Goal: Transaction & Acquisition: Purchase product/service

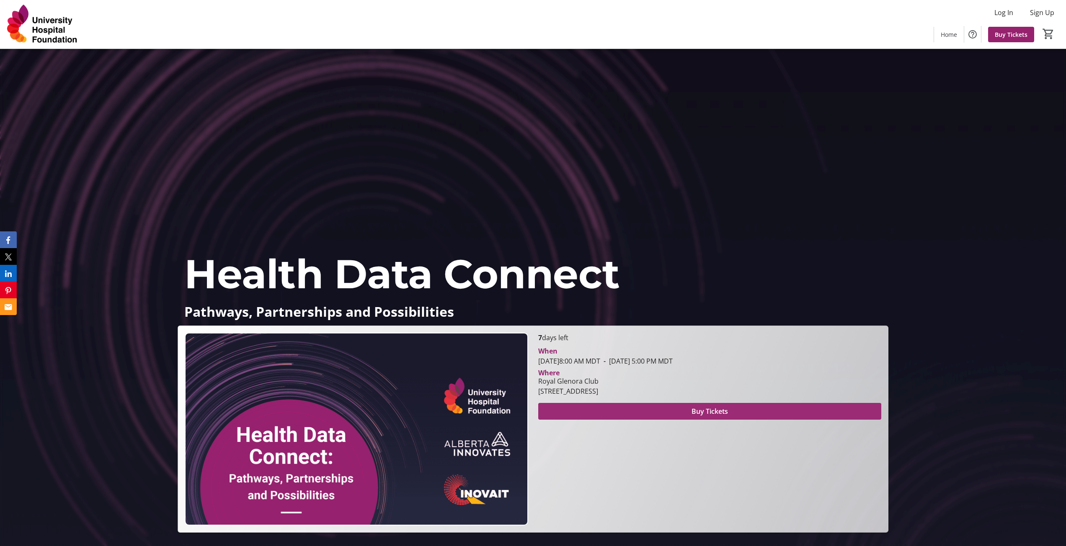
click at [712, 411] on span "Buy Tickets" at bounding box center [709, 412] width 36 height 10
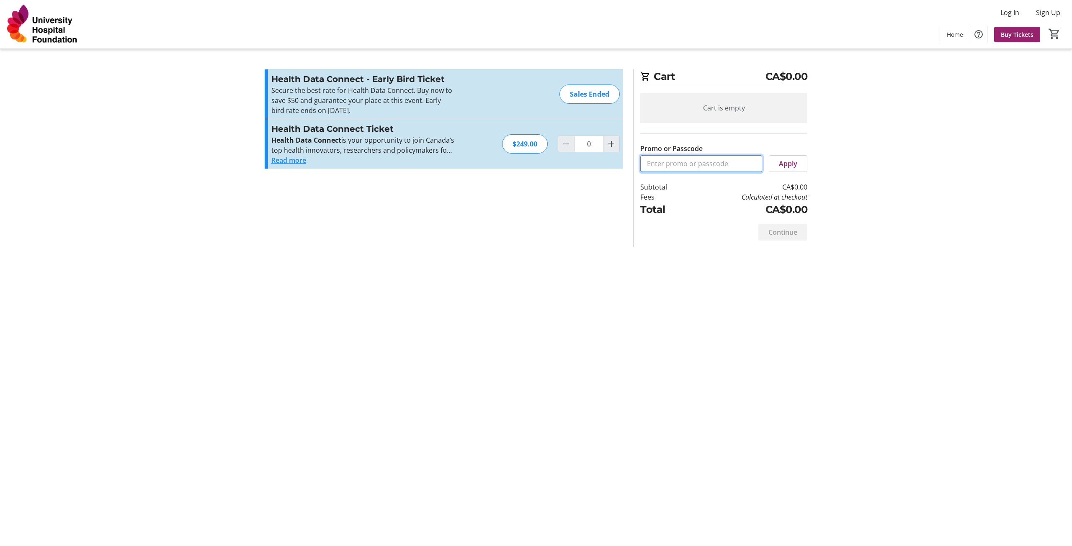
click at [695, 162] on input "Promo or Passcode" at bounding box center [701, 163] width 122 height 17
paste input "CONNECT50"
type input "CONNECT50"
click at [792, 165] on span "Apply" at bounding box center [788, 164] width 18 height 10
click at [706, 157] on input "CONNECT50" at bounding box center [701, 163] width 122 height 17
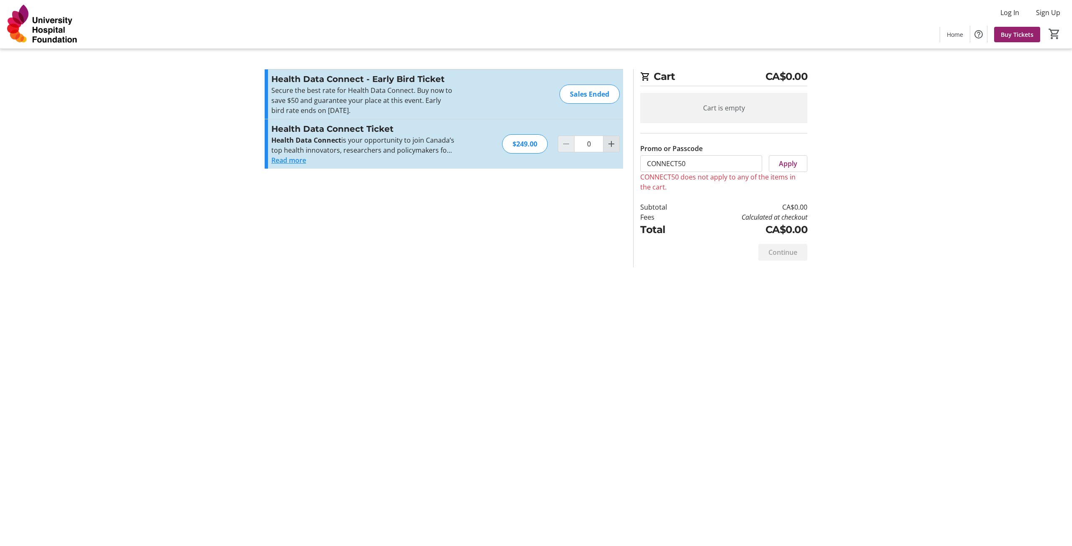
click at [608, 145] on mat-icon "Increment by one" at bounding box center [611, 144] width 10 height 10
type input "1"
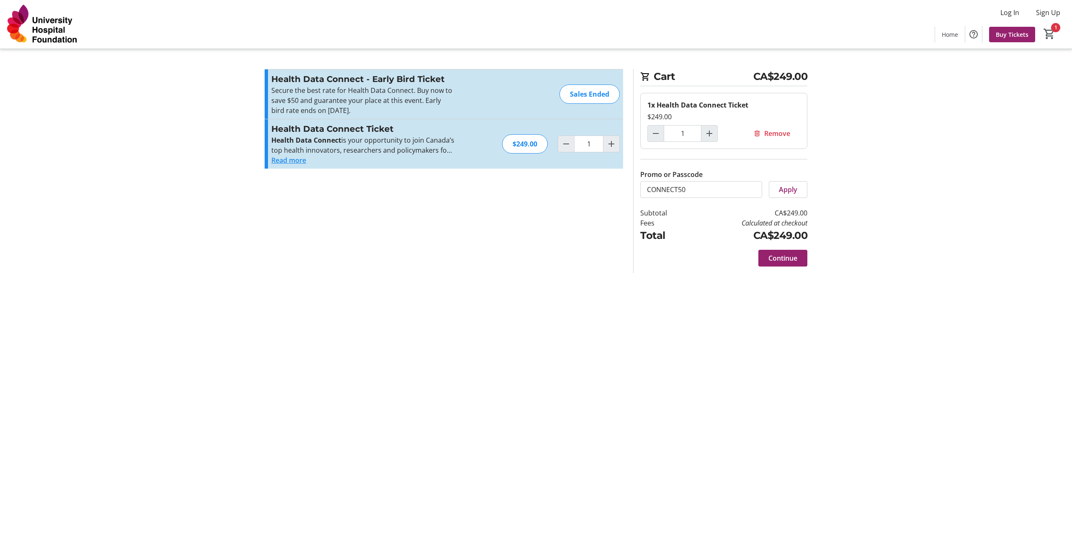
click at [793, 200] on div "Cart CA$249.00 1x Health Data Connect Ticket $249.00 1 Remove Promo or Passcode…" at bounding box center [720, 171] width 174 height 204
click at [793, 194] on span "Apply" at bounding box center [788, 190] width 18 height 10
click at [776, 278] on span "Continue" at bounding box center [782, 278] width 29 height 10
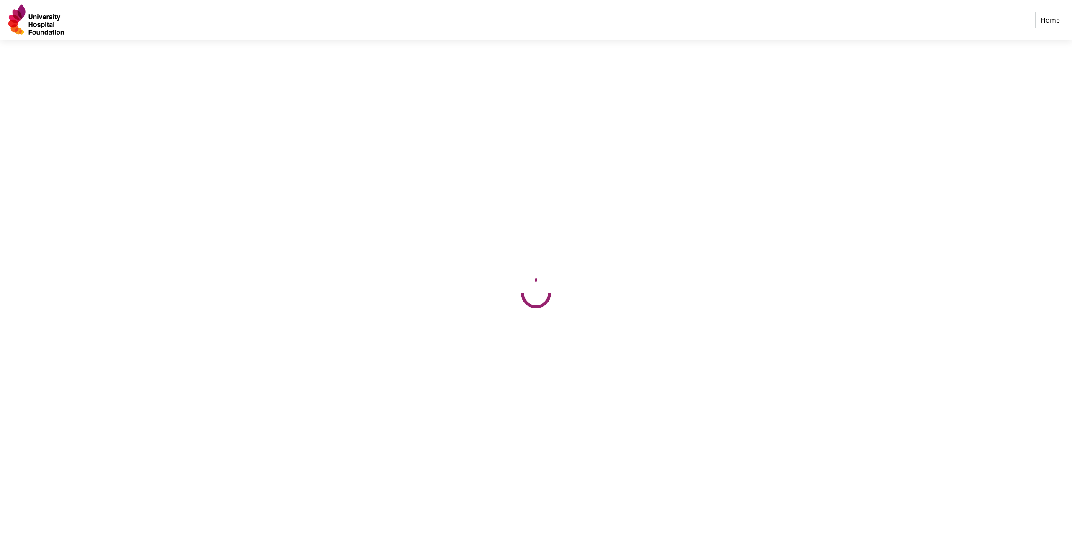
select select "CA"
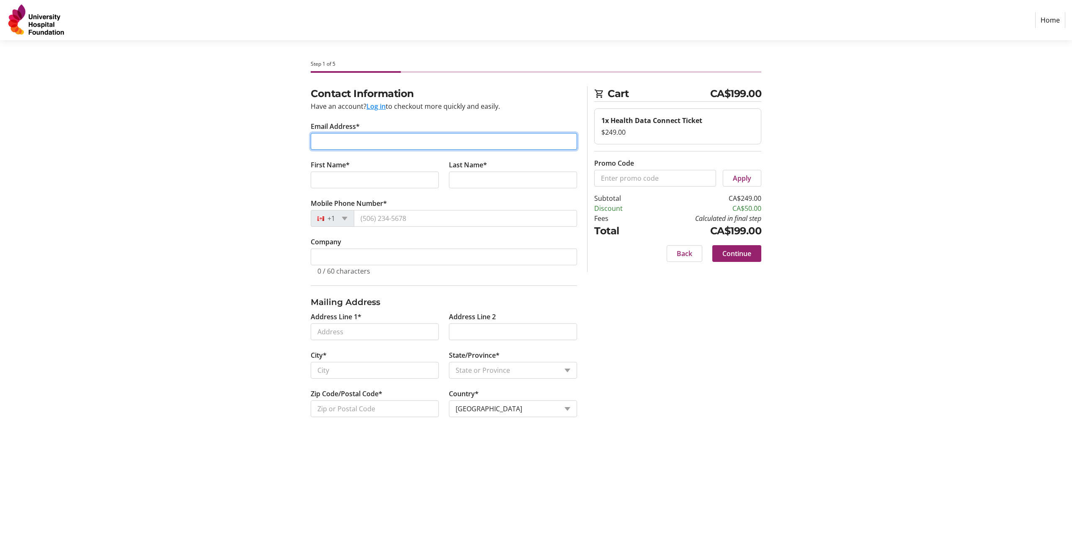
click at [354, 143] on input "Email Address*" at bounding box center [444, 141] width 266 height 17
type input "[PERSON_NAME][EMAIL_ADDRESS][PERSON_NAME][DOMAIN_NAME]"
type input "[PERSON_NAME]"
type input "Bruni"
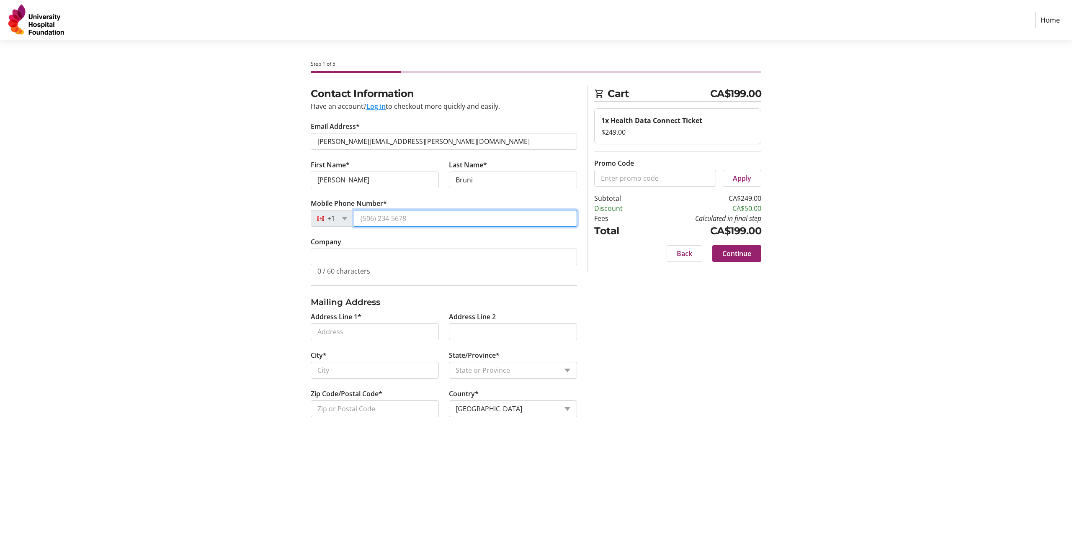
type input "[PHONE_NUMBER]"
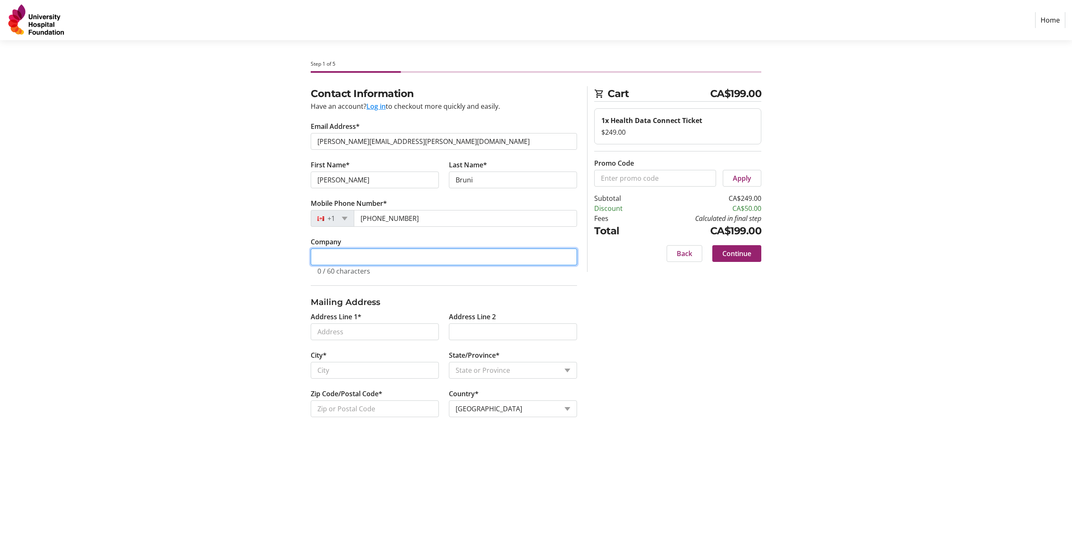
type input "Alberta Innovates"
type input "[STREET_ADDRESS]"
type input "[GEOGRAPHIC_DATA]"
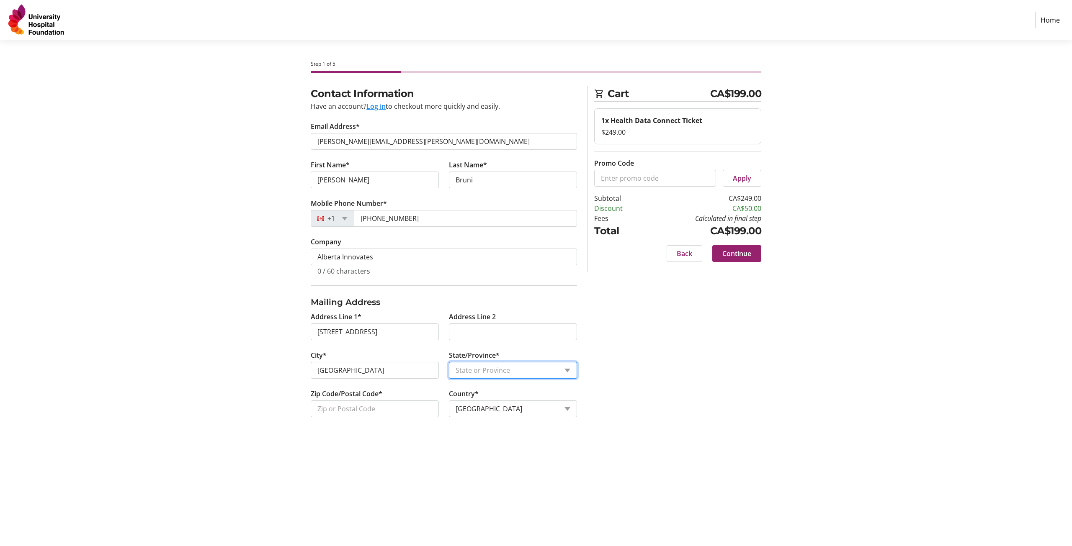
select select "AB"
type input "T5J 0H6"
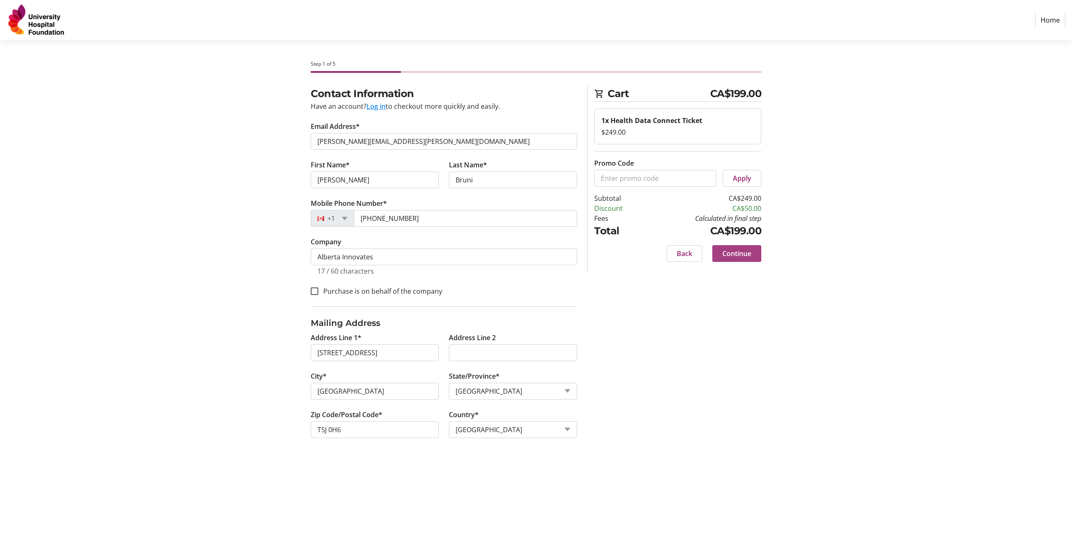
click at [742, 256] on span "Continue" at bounding box center [736, 254] width 29 height 10
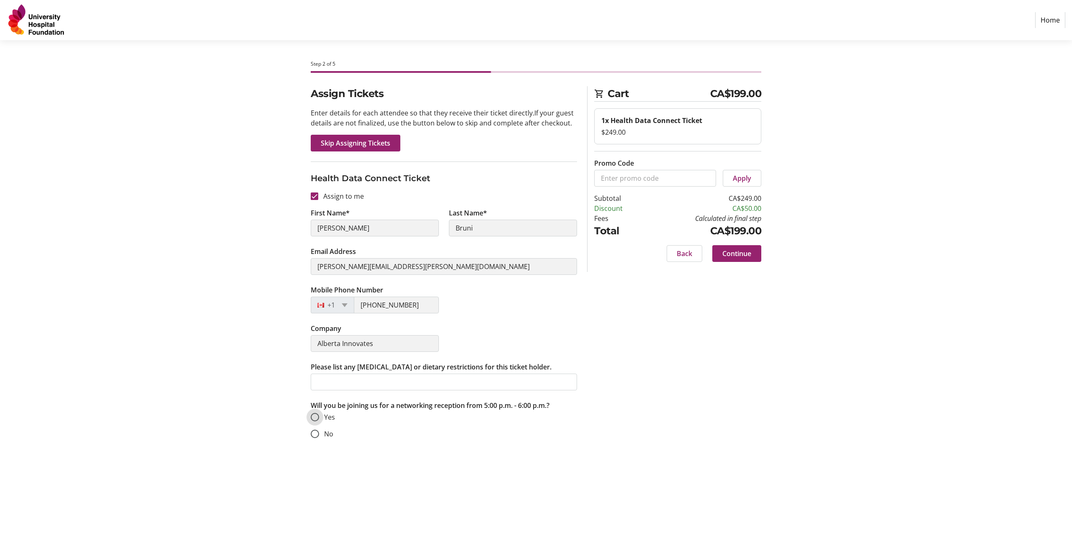
click at [313, 417] on input "Yes" at bounding box center [315, 417] width 8 height 8
radio input "true"
click at [312, 434] on input "No" at bounding box center [315, 434] width 8 height 8
radio input "true"
click at [312, 417] on input "Yes" at bounding box center [315, 417] width 8 height 8
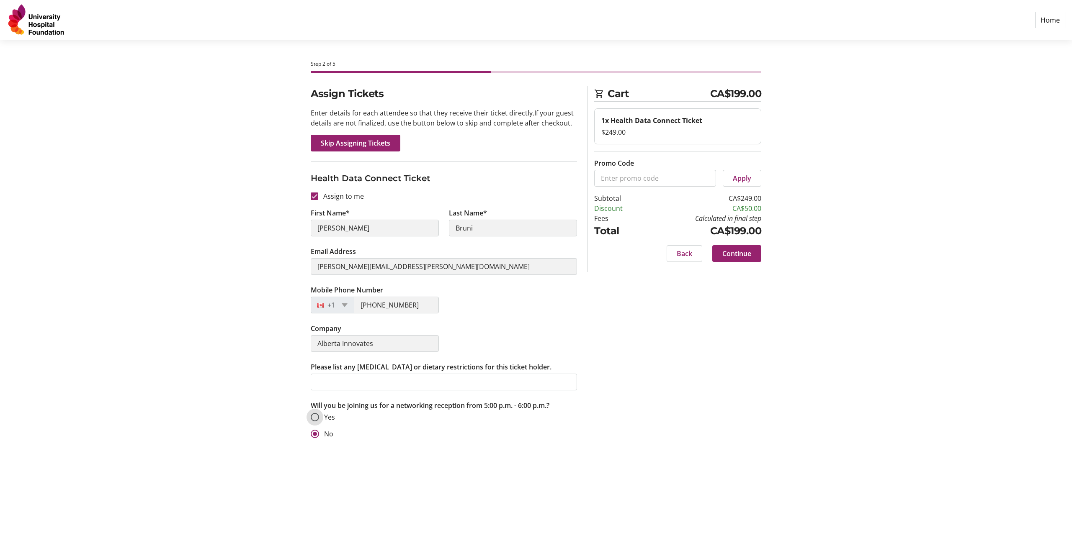
radio input "true"
click at [750, 252] on span "Continue" at bounding box center [736, 254] width 29 height 10
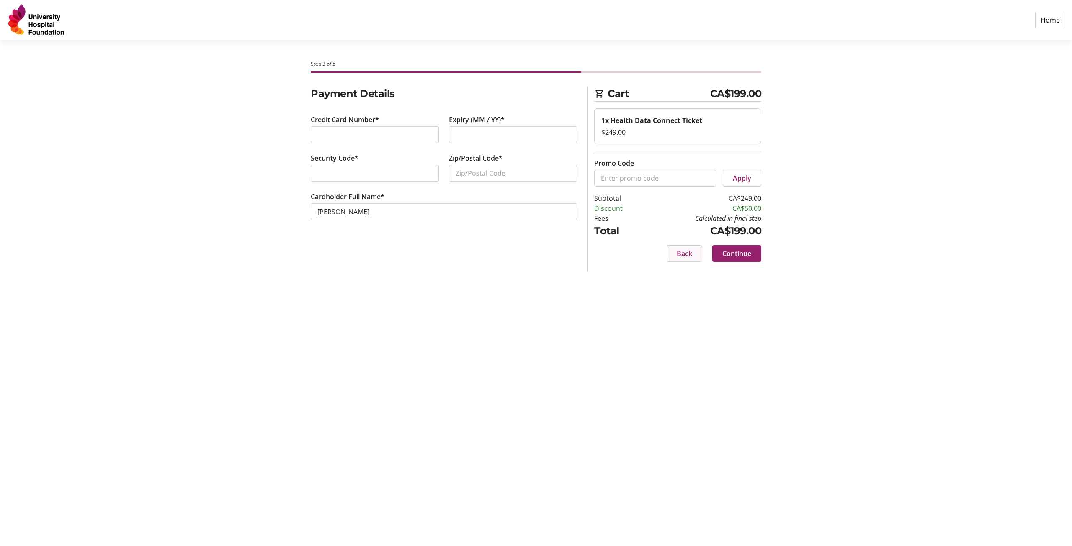
click at [690, 257] on span "Back" at bounding box center [684, 254] width 15 height 10
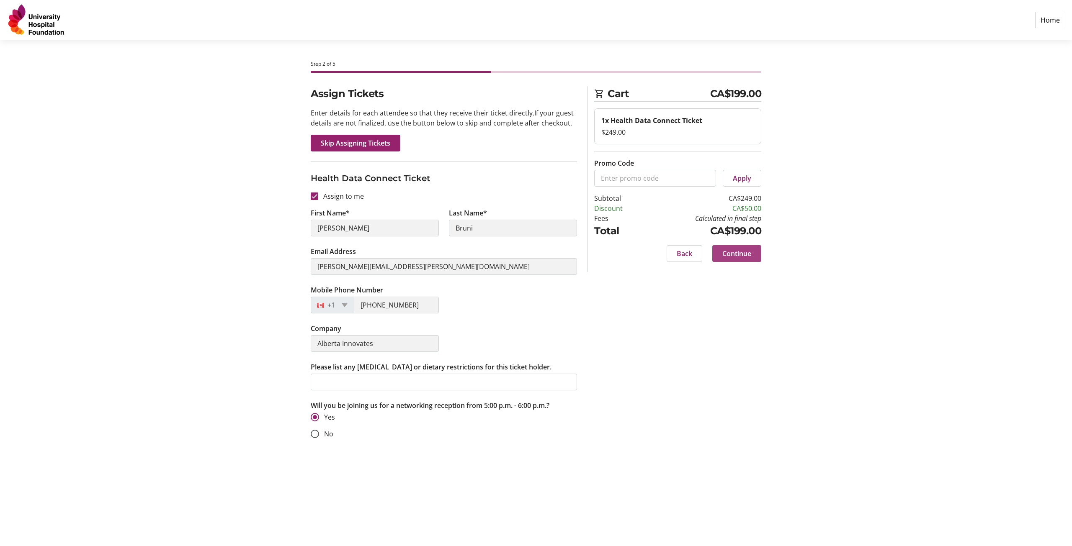
click at [749, 257] on span "Continue" at bounding box center [736, 254] width 29 height 10
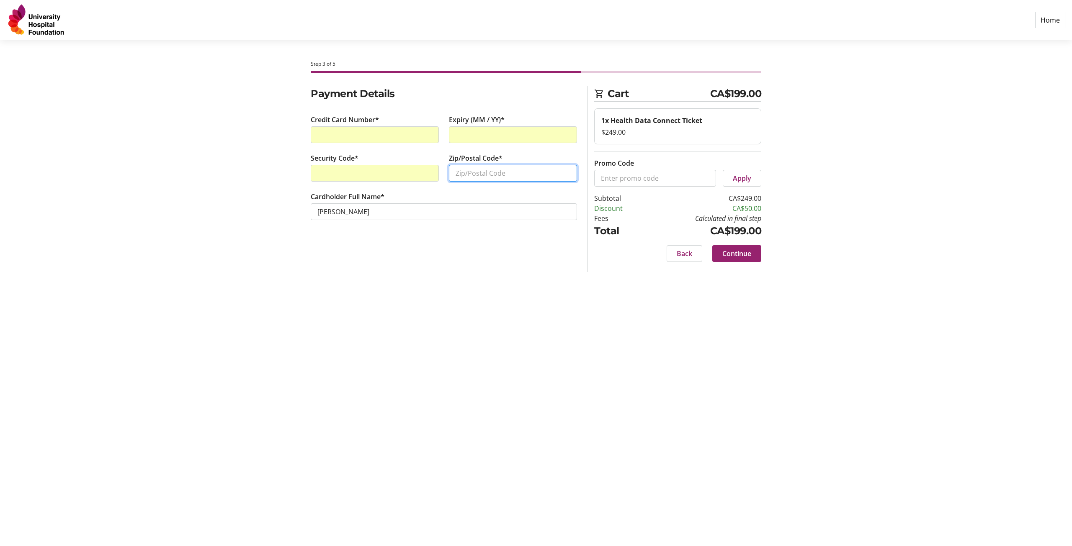
click at [511, 173] on input "Zip/Postal Code*" at bounding box center [513, 173] width 128 height 17
type input "T5M0G4"
click at [447, 315] on div "Step 3 of 5 Cart CA$199.00 1x Health Data Connect Ticket $249.00 Promo Code App…" at bounding box center [536, 293] width 553 height 506
click at [752, 250] on span at bounding box center [736, 254] width 49 height 20
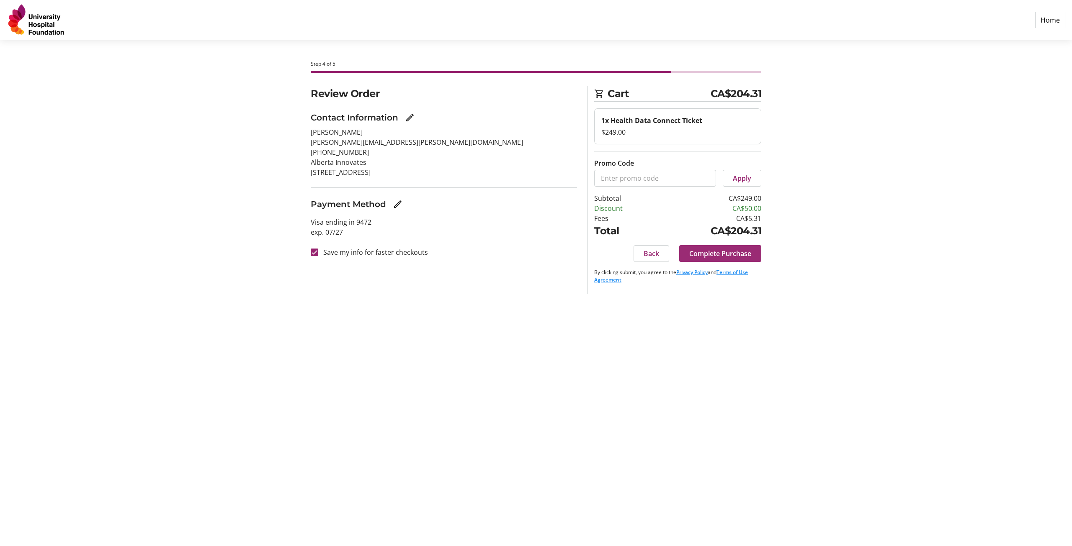
click at [736, 252] on span "Complete Purchase" at bounding box center [720, 254] width 62 height 10
